Goal: Communication & Community: Answer question/provide support

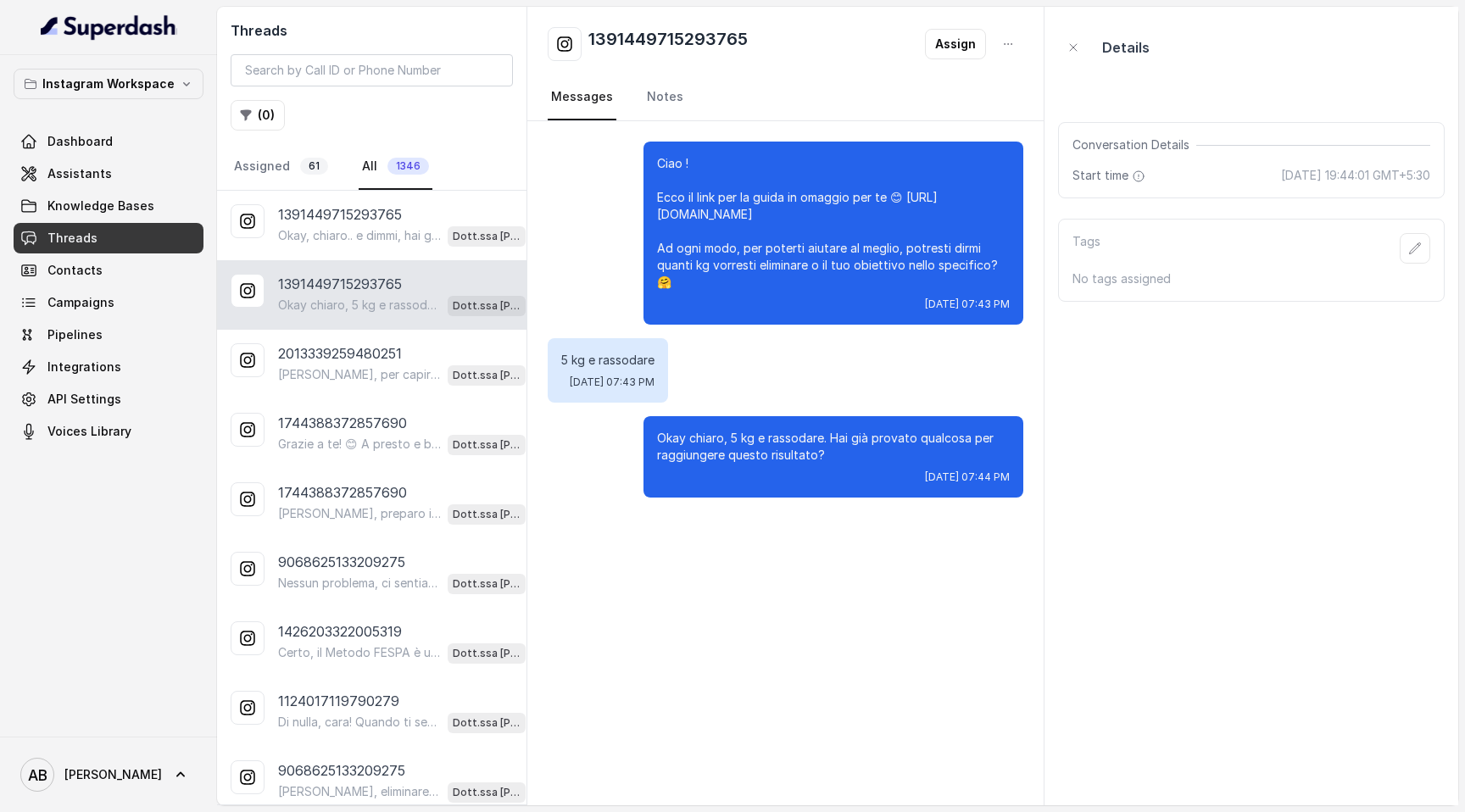
click at [377, 239] on p "Okay, chiaro.. e dimmi, hai già provato qualcosa per perdere questi 5 kg e rass…" at bounding box center [359, 236] width 162 height 17
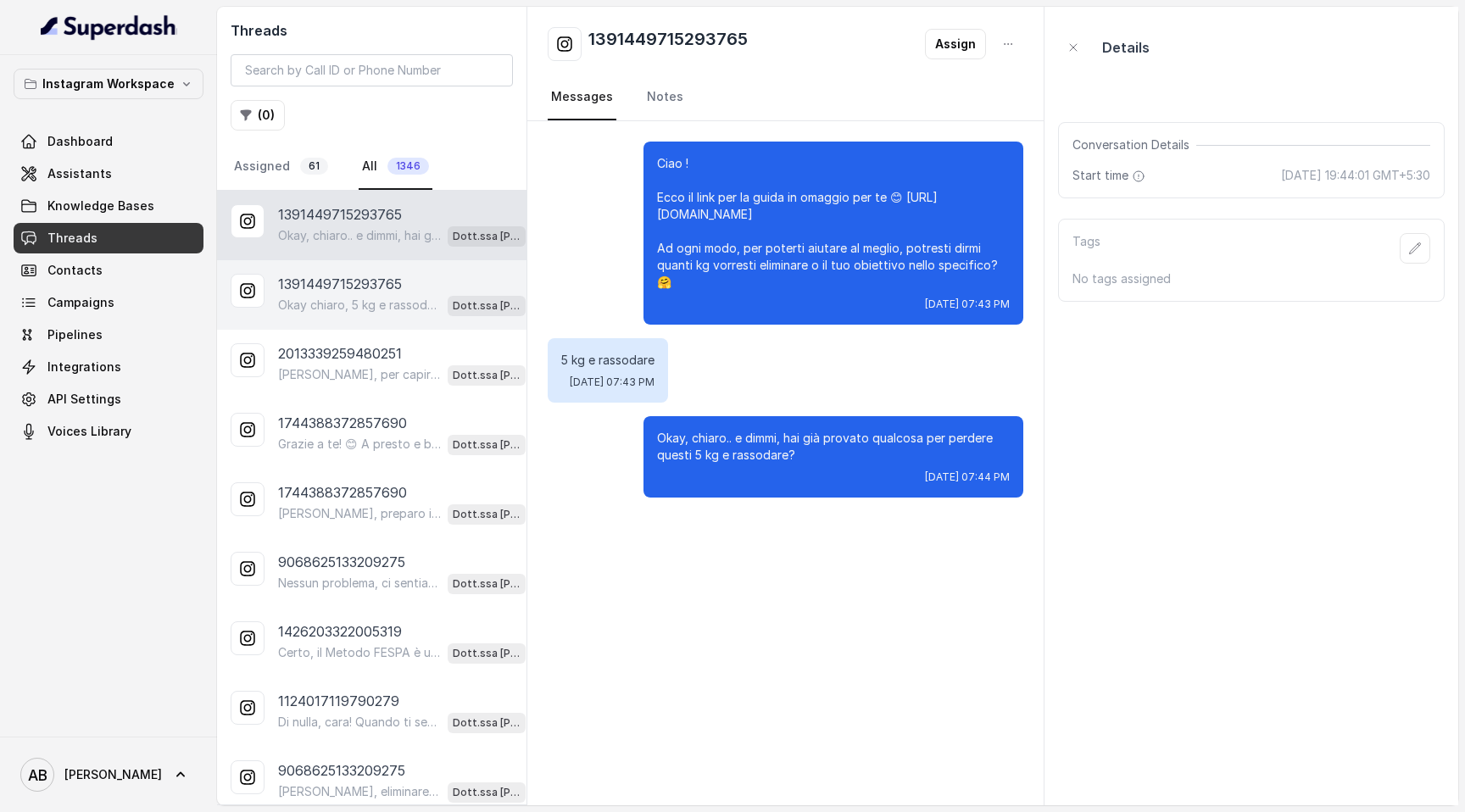
click at [369, 304] on p "Okay chiaro, 5 kg e rassodare. Hai già provato qualcosa per raggiungere questo …" at bounding box center [359, 305] width 162 height 17
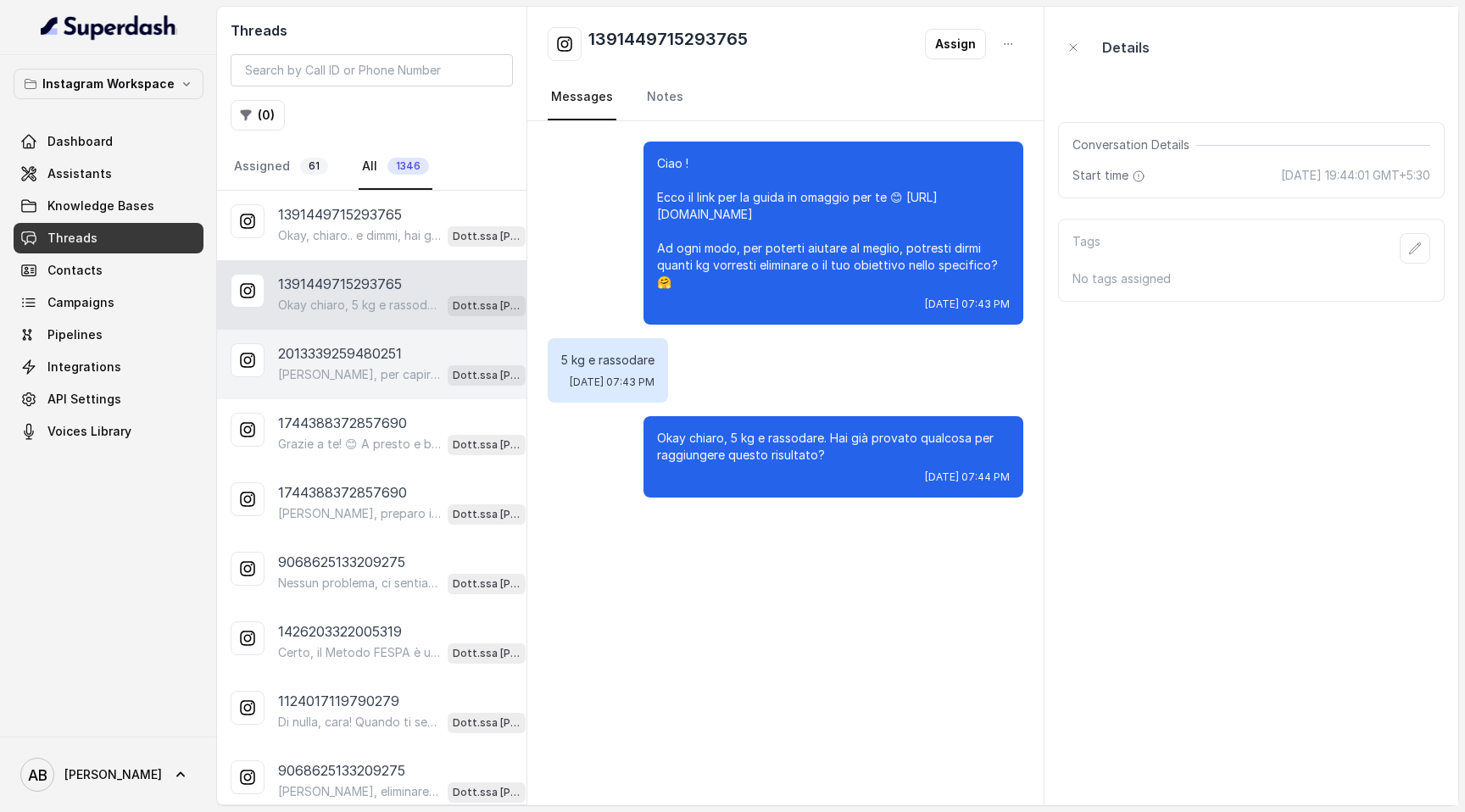
click at [369, 364] on div "[PERSON_NAME], per capire meglio come aiutarti, potresti dirmi quanti kg vorres…" at bounding box center [402, 375] width 248 height 22
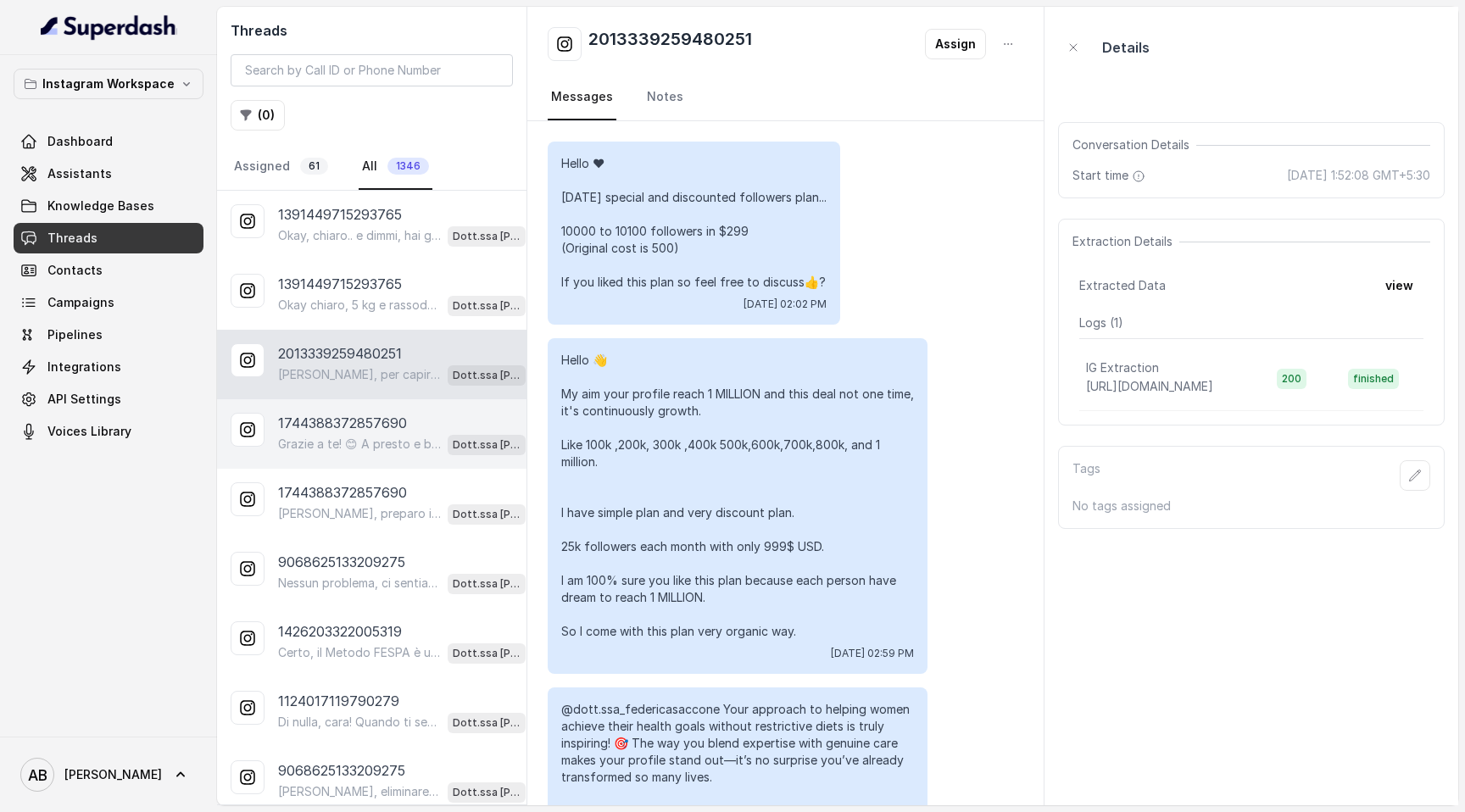
scroll to position [1838, 0]
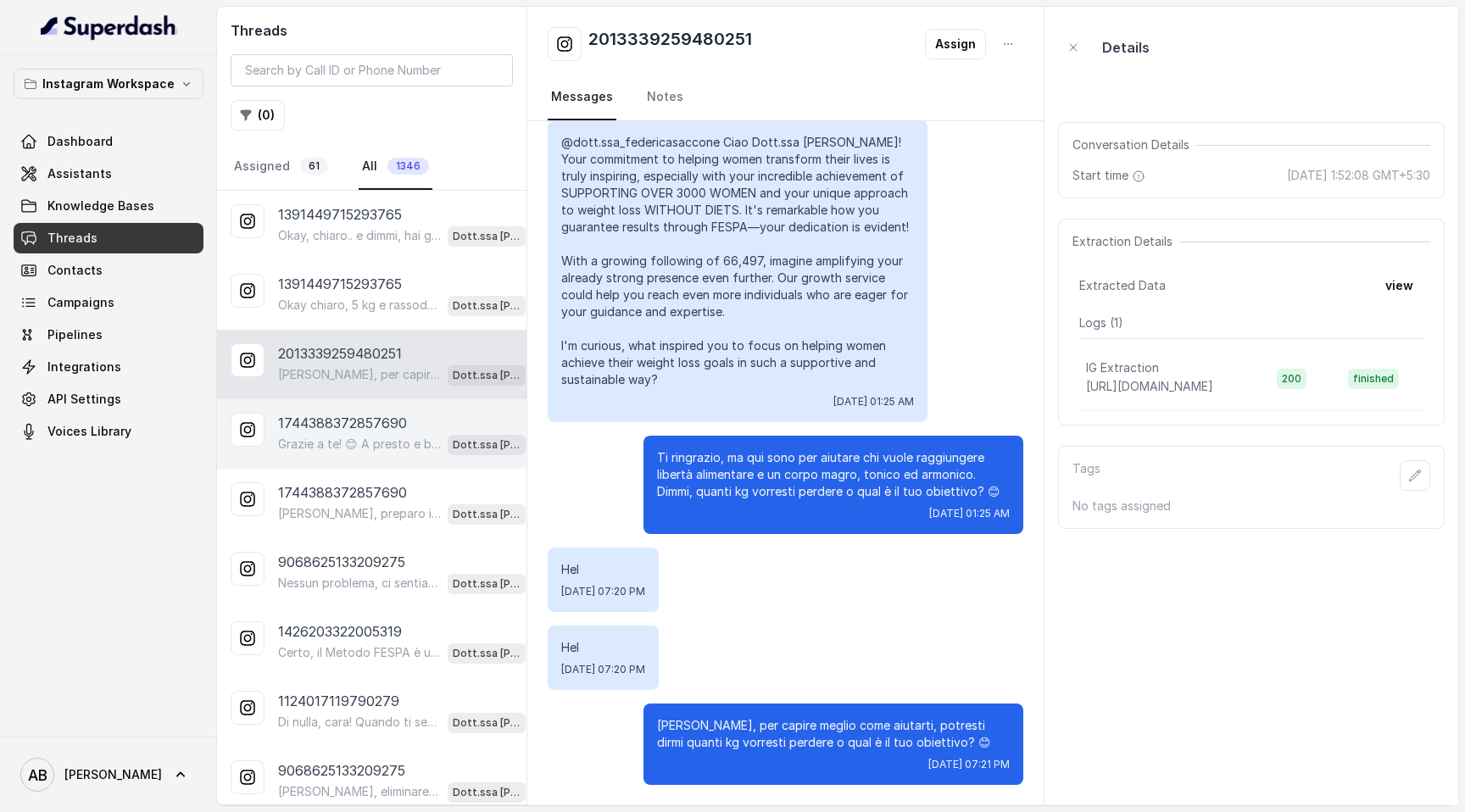
click at [373, 436] on p "Grazie a te! 😊 A presto e buona giornata! 🌷" at bounding box center [359, 445] width 162 height 17
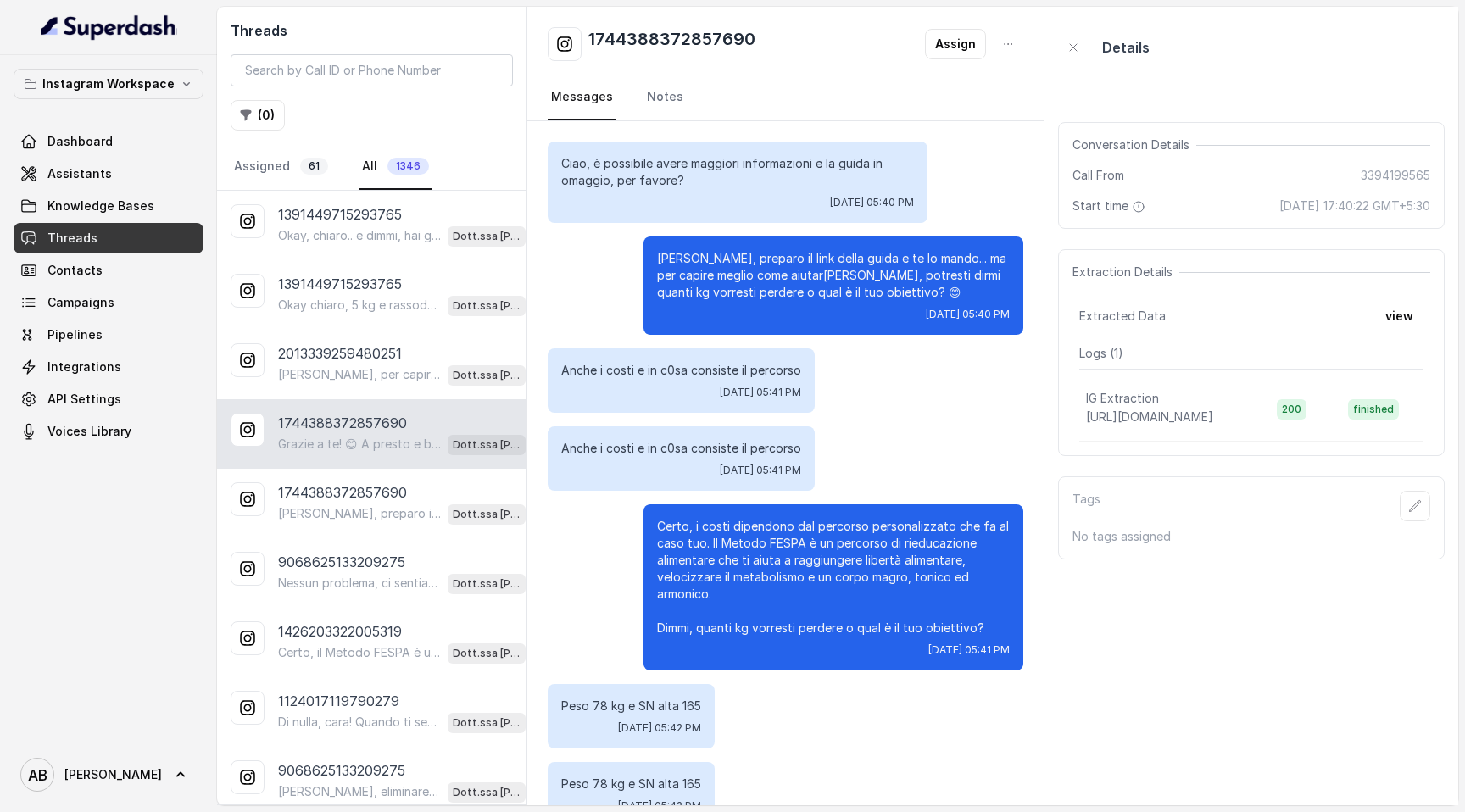
scroll to position [3727, 0]
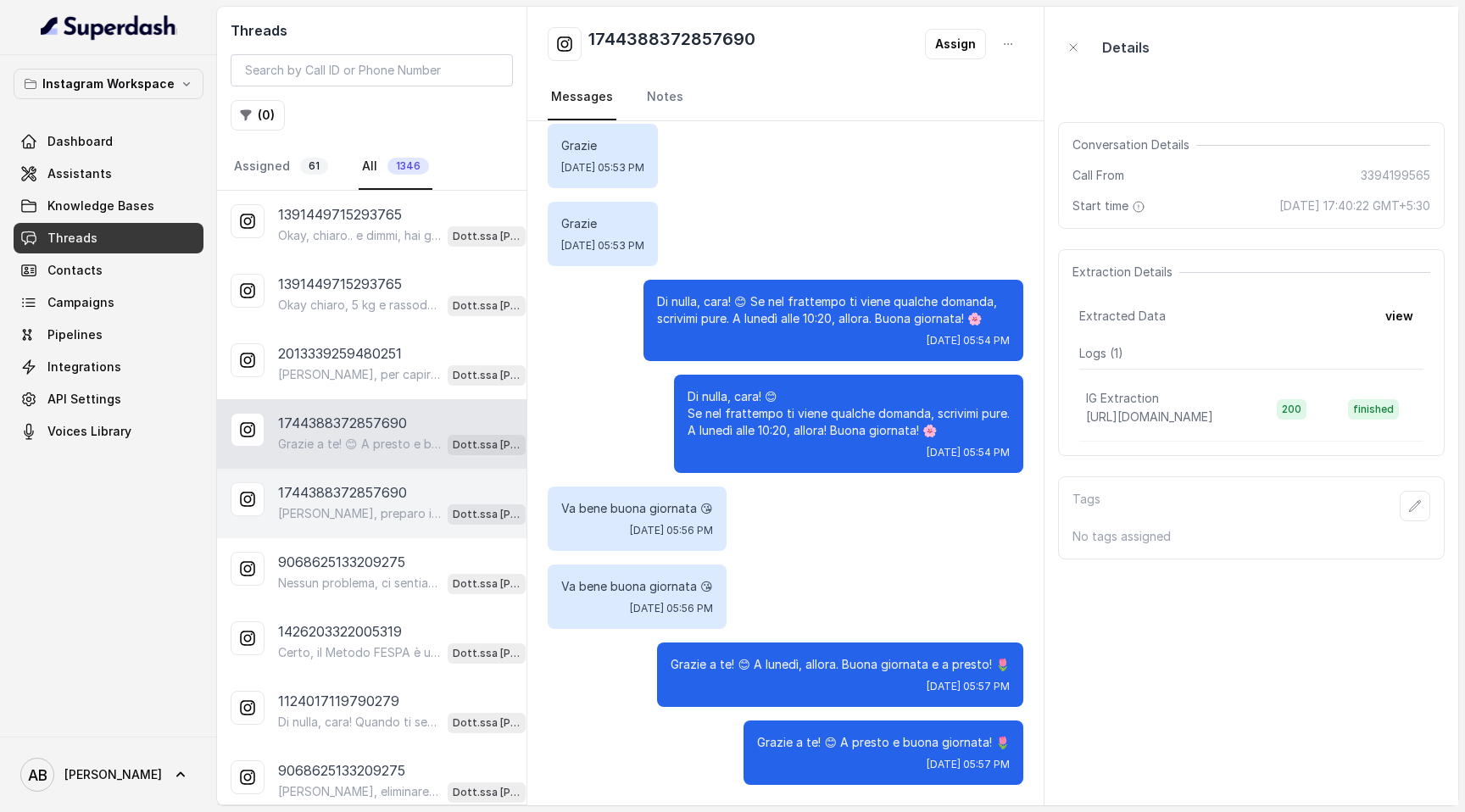
click at [387, 528] on div "1744388372857690 [PERSON_NAME], preparo il link della guida e te lo mando... ma…" at bounding box center [371, 503] width 309 height 70
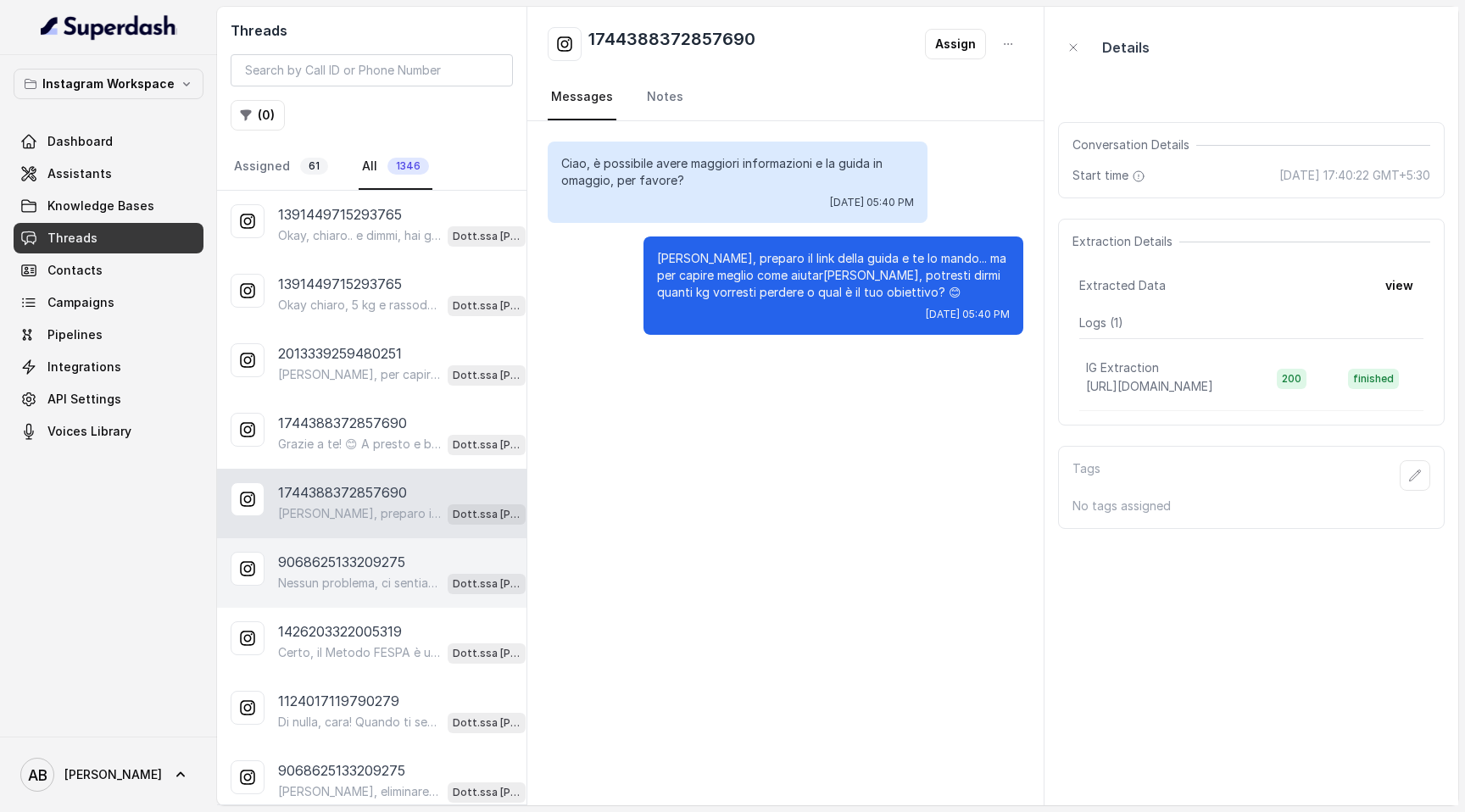
click at [388, 569] on p "9068625133209275" at bounding box center [342, 562] width 127 height 20
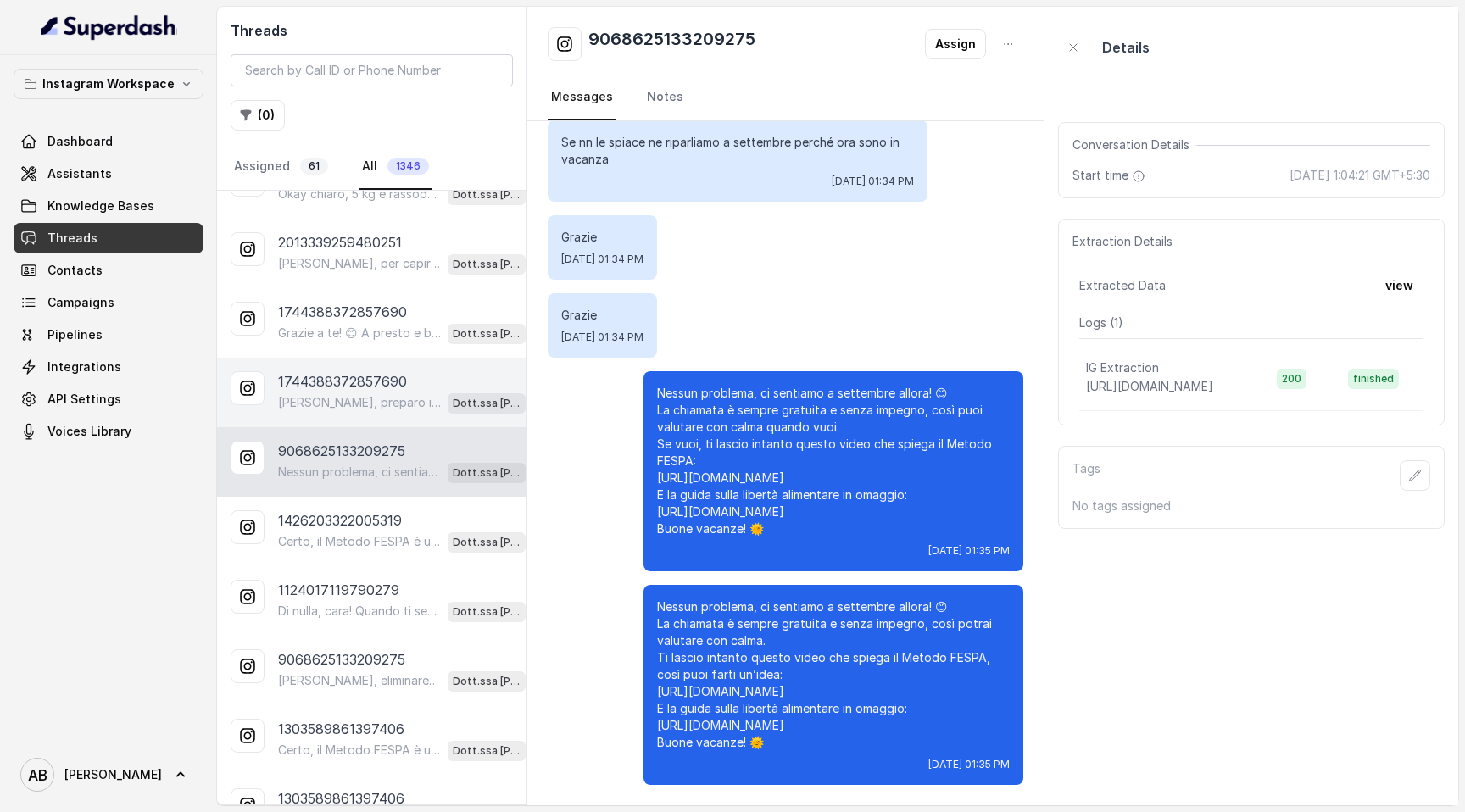
scroll to position [2418, 0]
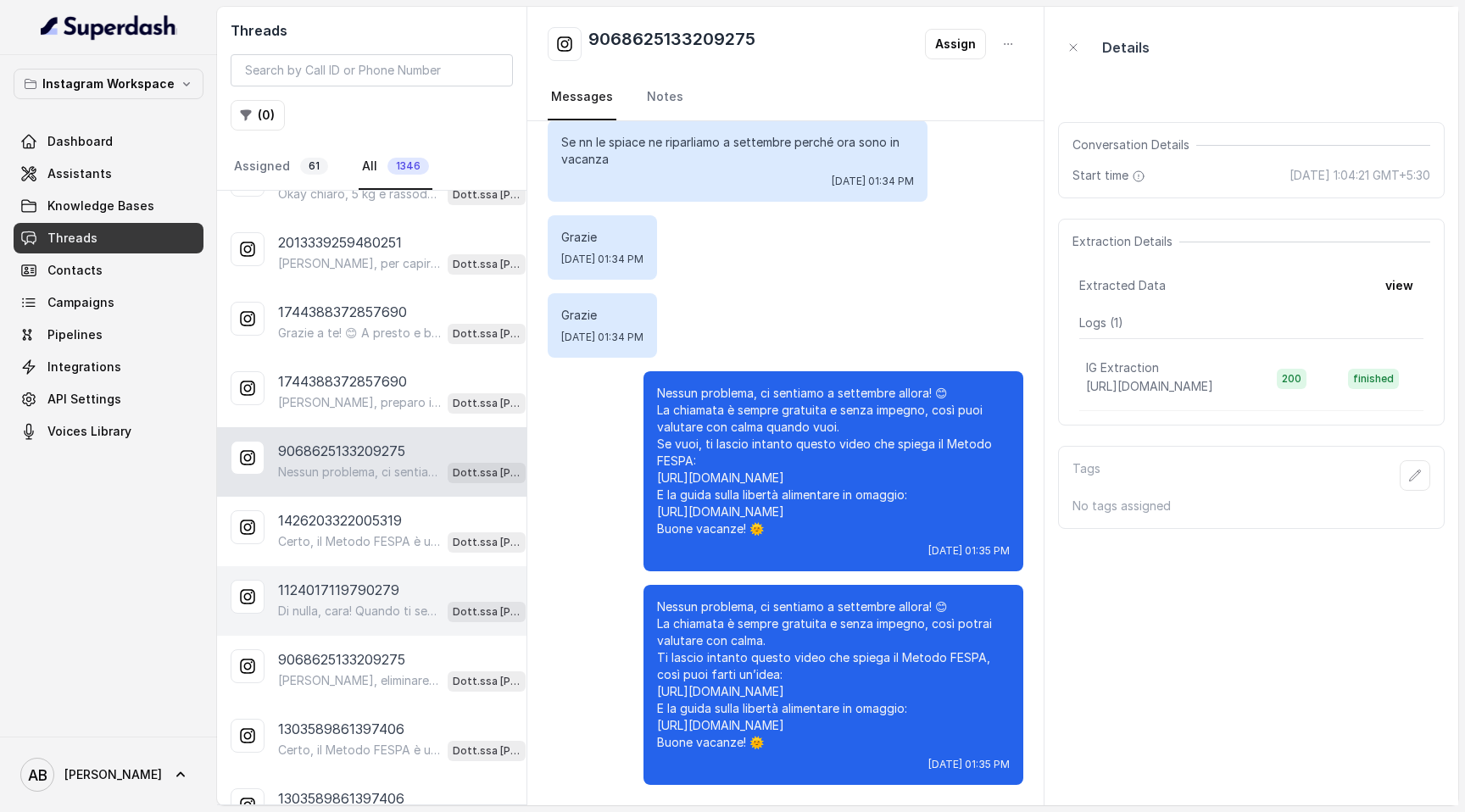
click at [383, 566] on div "1124017119790279 Di nulla, cara! Quando ti sentirai pronta, sarò qui per aiutar…" at bounding box center [371, 600] width 309 height 70
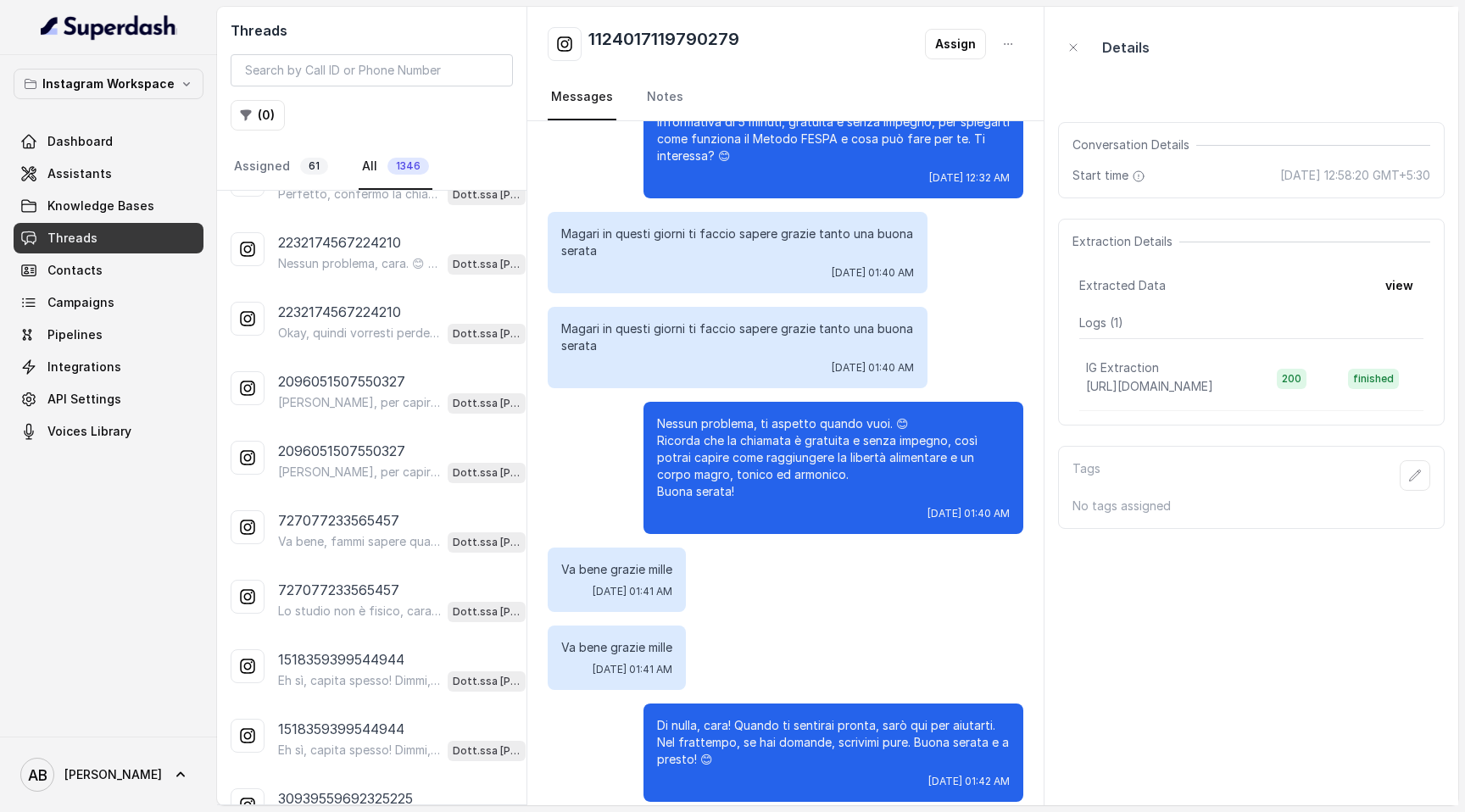
scroll to position [2262, 0]
click at [383, 675] on p "ig_reel::[URL][DOMAIN_NAME]" at bounding box center [359, 683] width 162 height 17
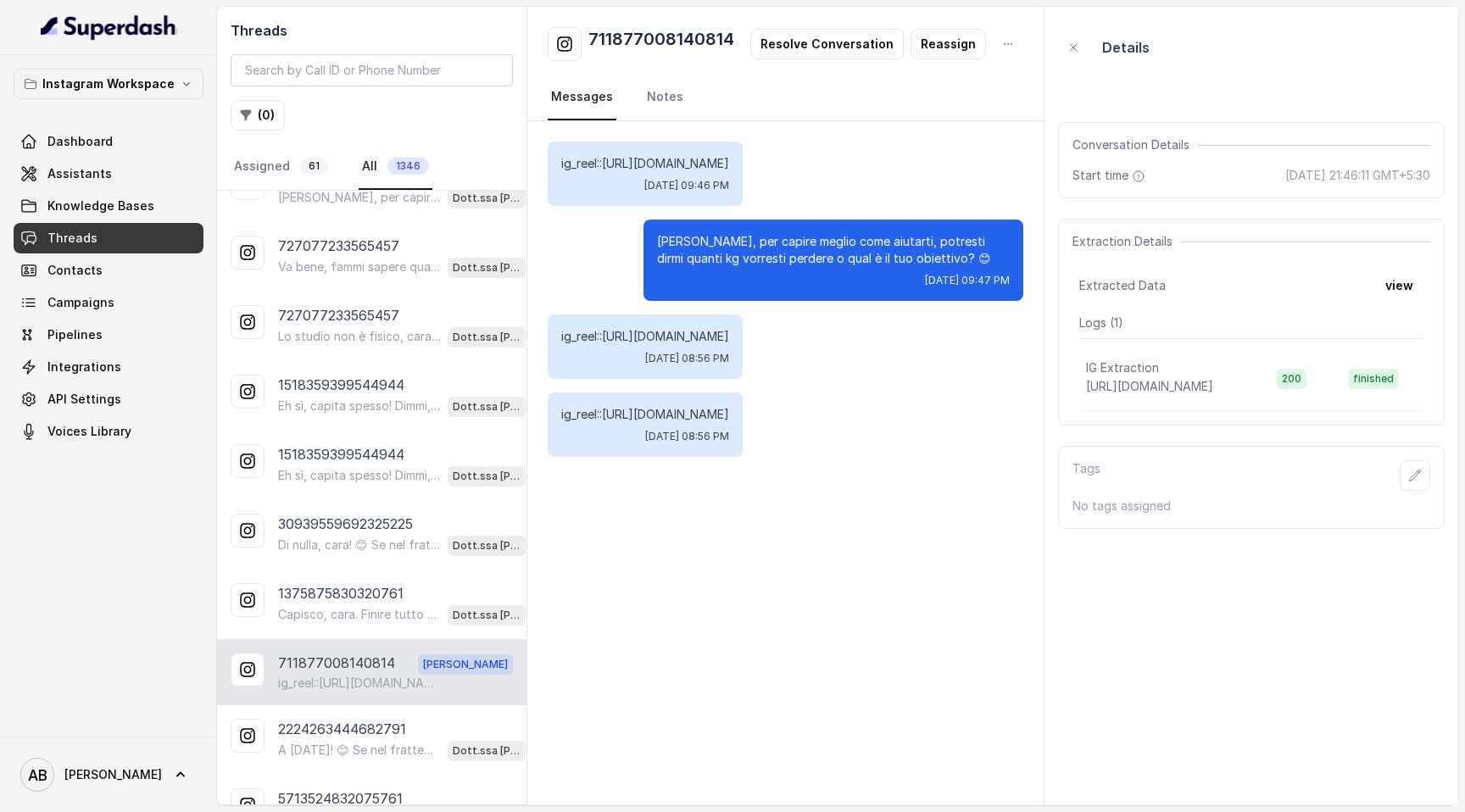
scroll to position [11, 0]
click at [320, 741] on p "A [DATE]! 😊 Se nel frattempo ti viene qualche domanda, scrivimi pure. Buona ser…" at bounding box center [359, 750] width 162 height 17
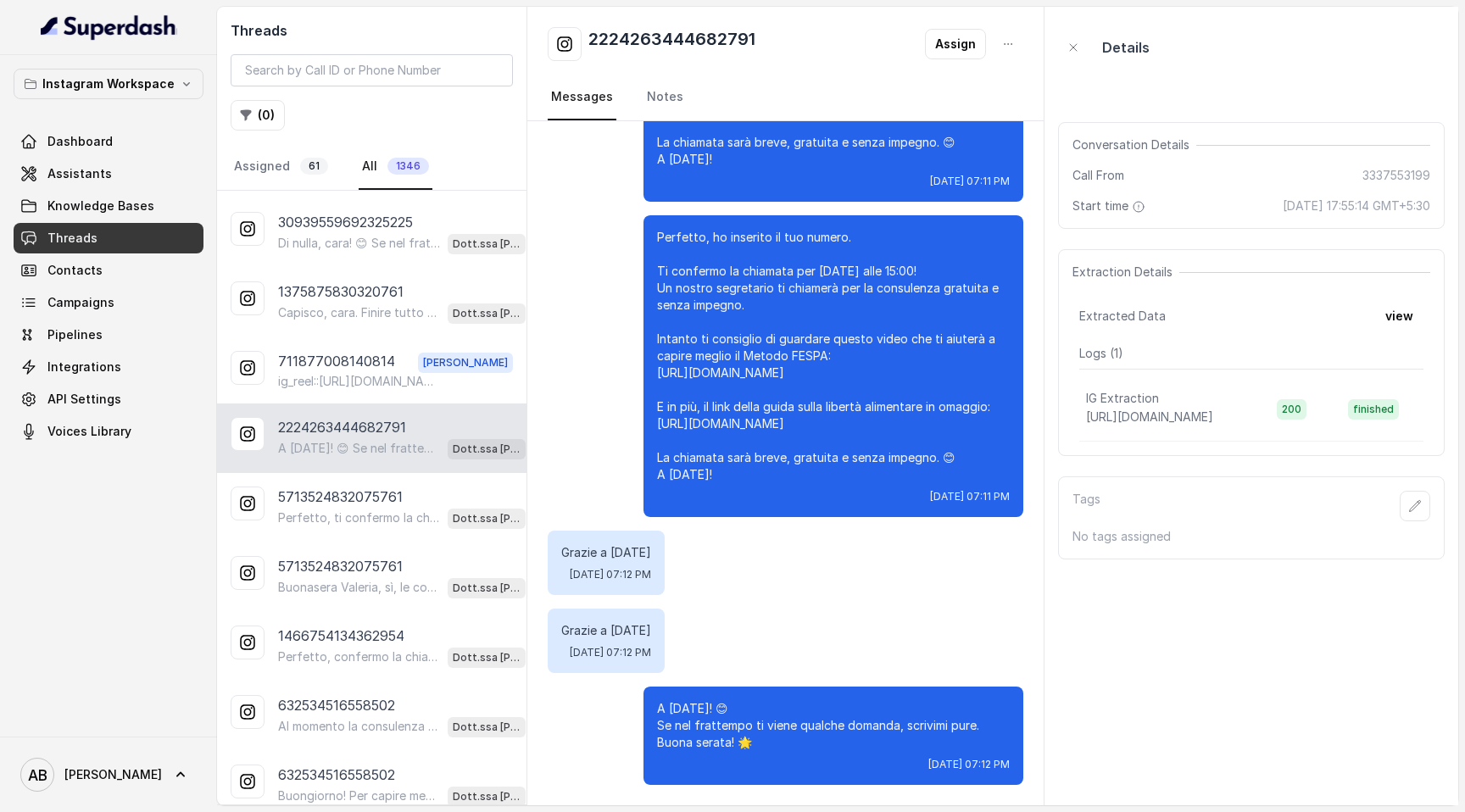
scroll to position [2884, 0]
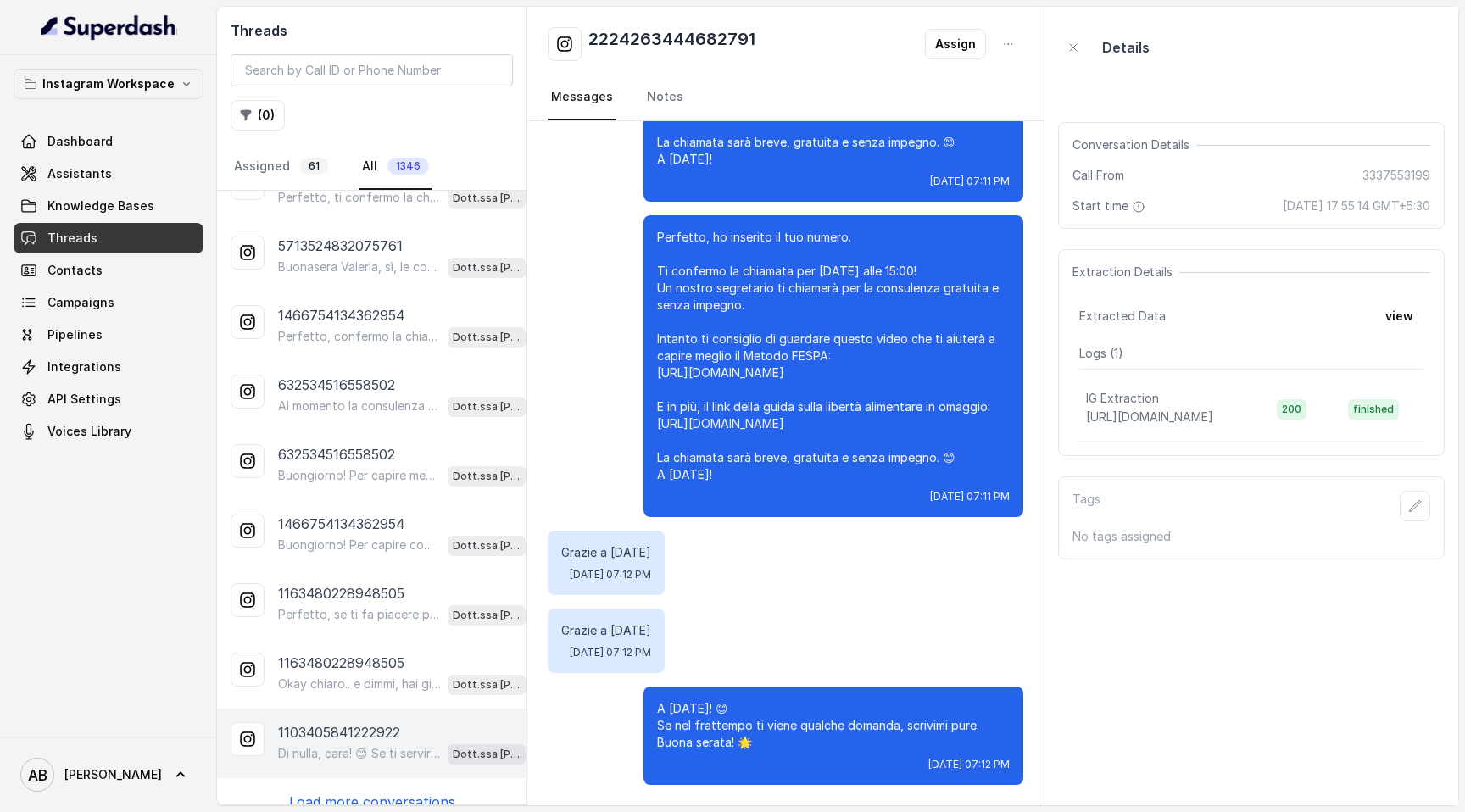
click at [372, 745] on p "Di nulla, cara! 😊 Se ti servirà qualcosa, sai dove trovarmi. Buona giornata e i…" at bounding box center [359, 754] width 162 height 17
